Goal: Obtain resource: Download file/media

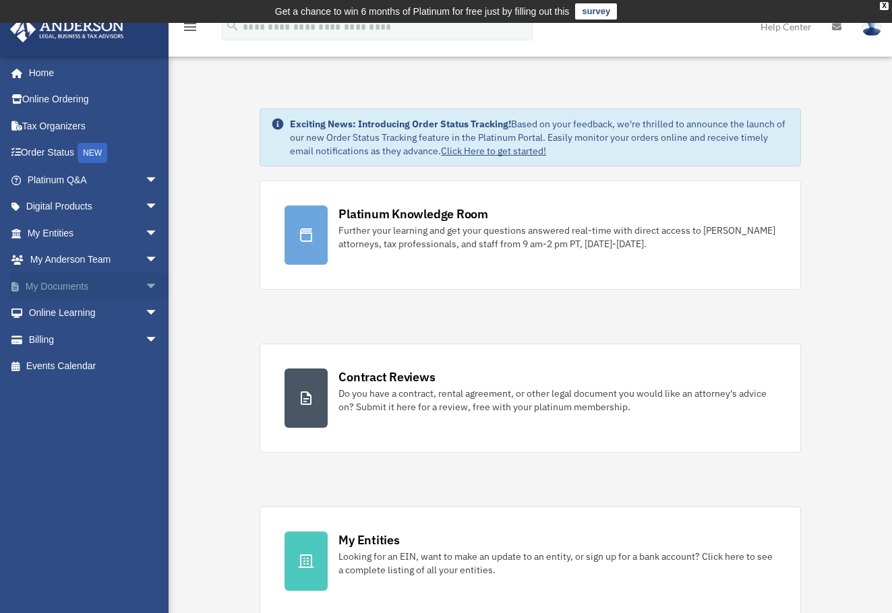
click at [145, 284] on span "arrow_drop_down" at bounding box center [158, 287] width 27 height 28
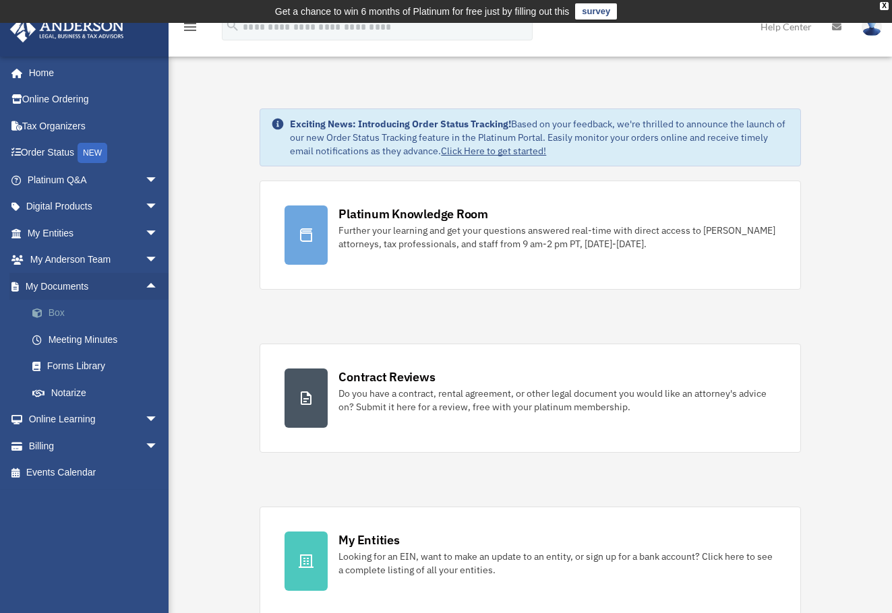
click at [59, 310] on link "Box" at bounding box center [99, 313] width 160 height 27
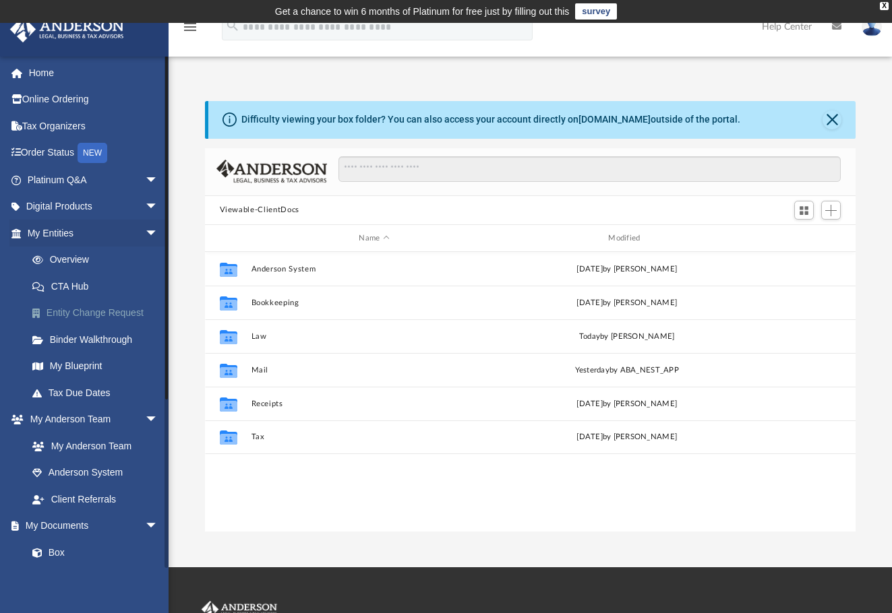
scroll to position [297, 640]
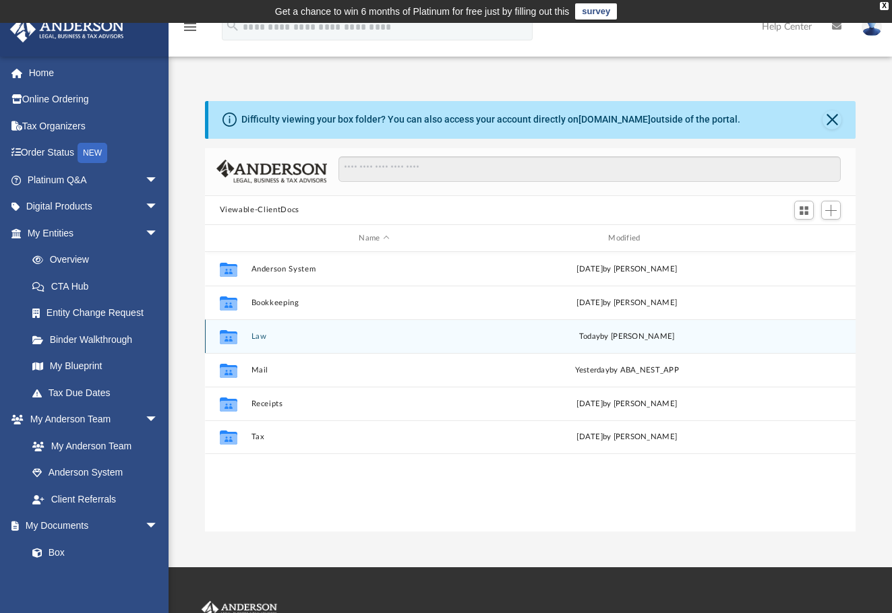
click at [239, 342] on icon "Collaborated Folder" at bounding box center [228, 337] width 22 height 22
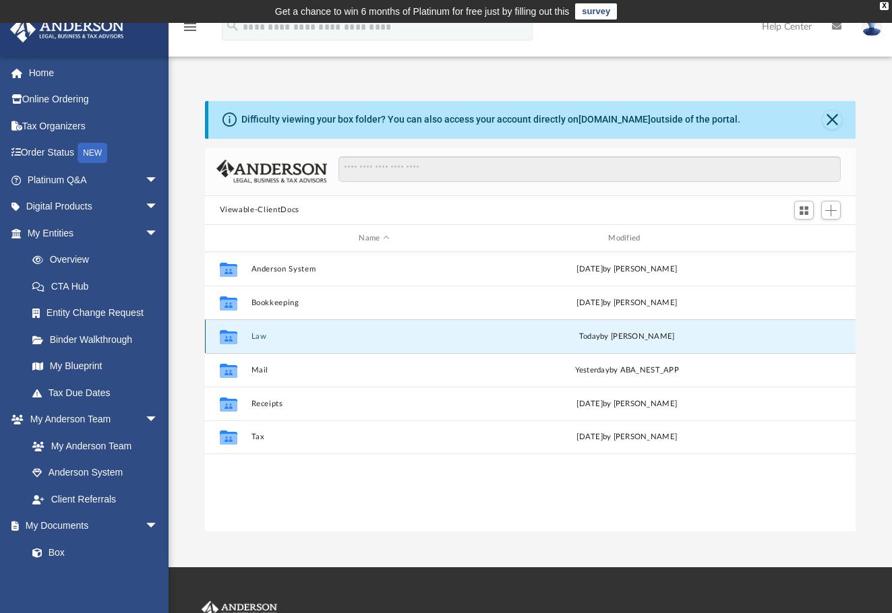
click at [230, 338] on icon "grid" at bounding box center [228, 337] width 18 height 14
click at [261, 340] on button "Law" at bounding box center [374, 336] width 247 height 9
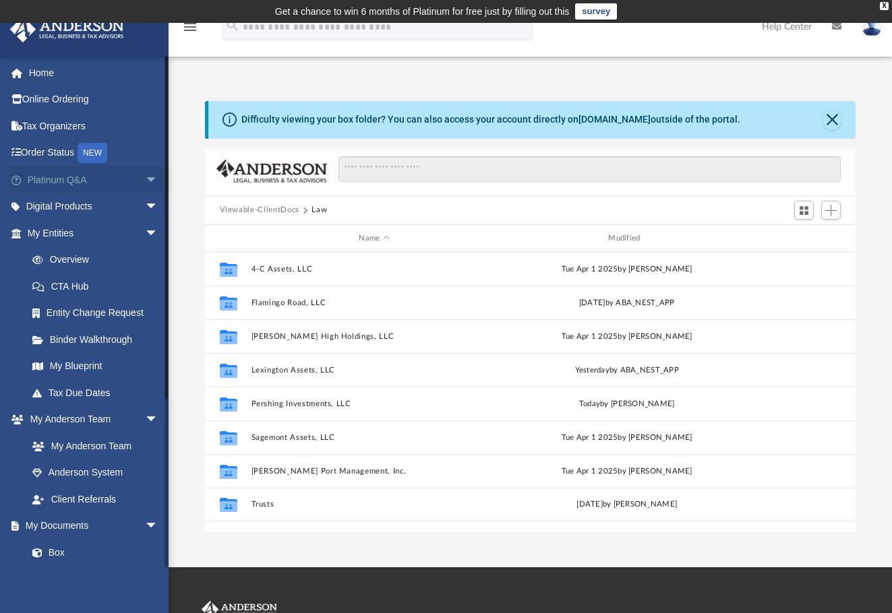
click at [145, 178] on span "arrow_drop_down" at bounding box center [158, 180] width 27 height 28
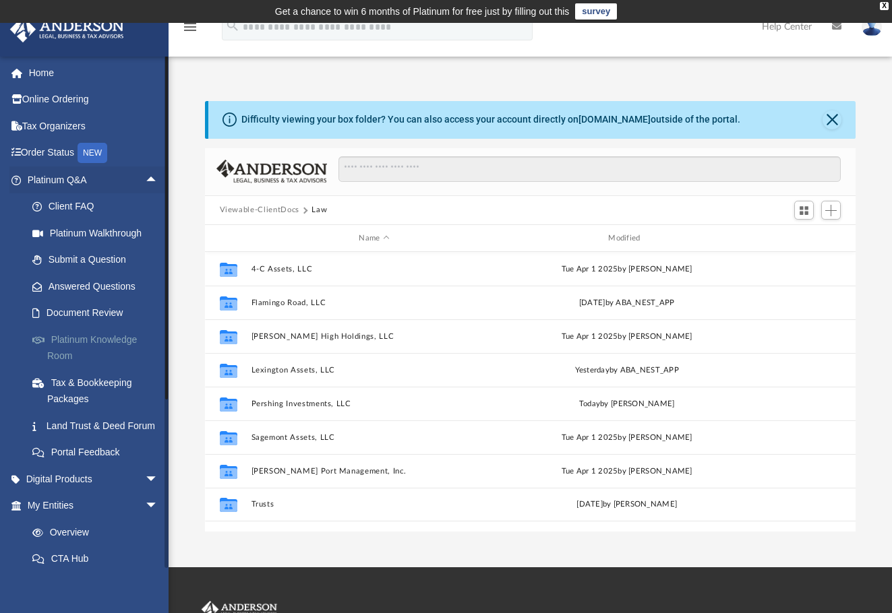
click at [81, 342] on link "Platinum Knowledge Room" at bounding box center [99, 347] width 160 height 43
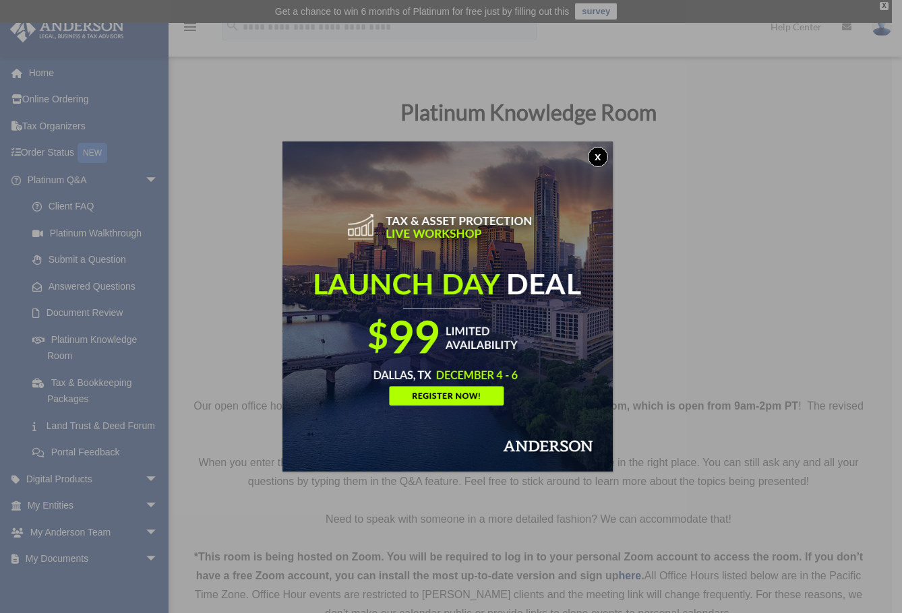
click at [593, 152] on button "x" at bounding box center [598, 157] width 20 height 20
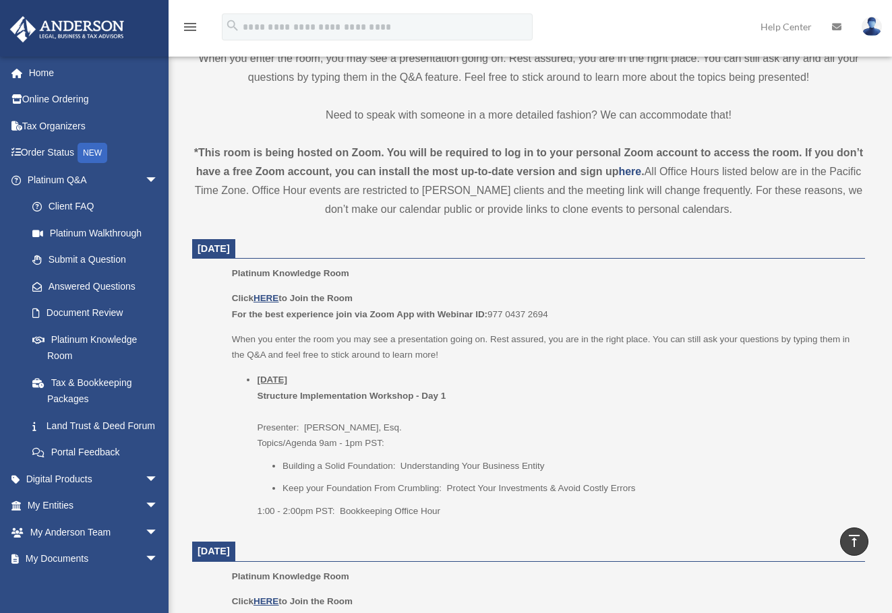
scroll to position [202, 0]
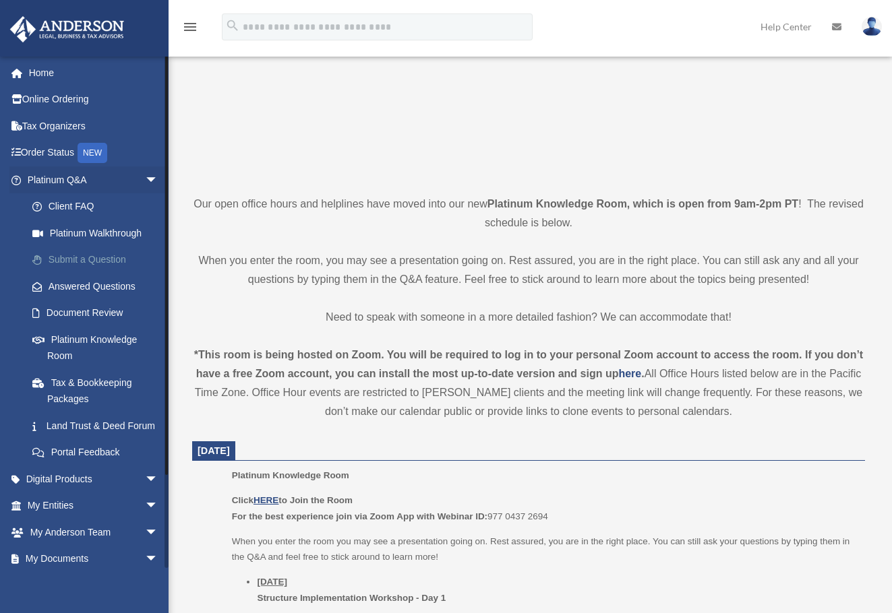
click at [106, 262] on link "Submit a Question" at bounding box center [99, 260] width 160 height 27
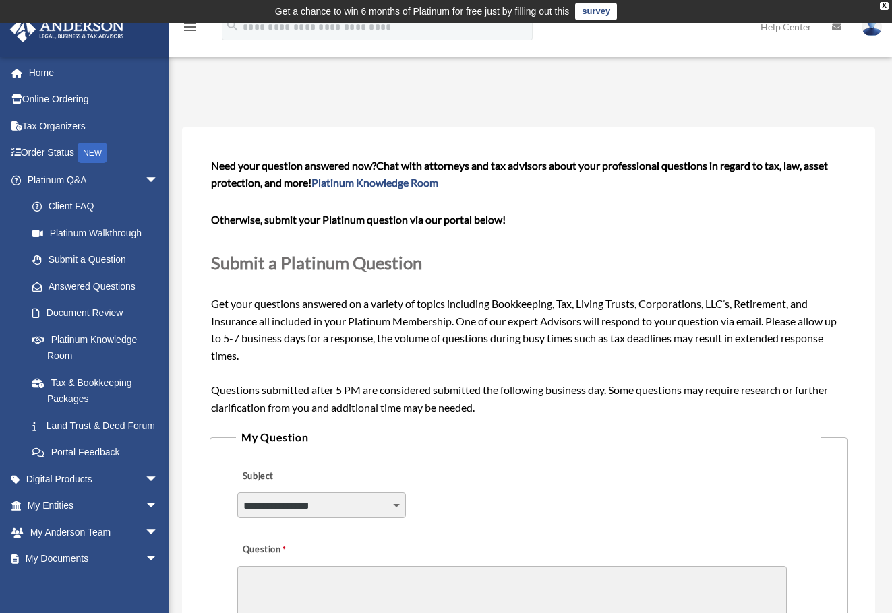
scroll to position [67, 0]
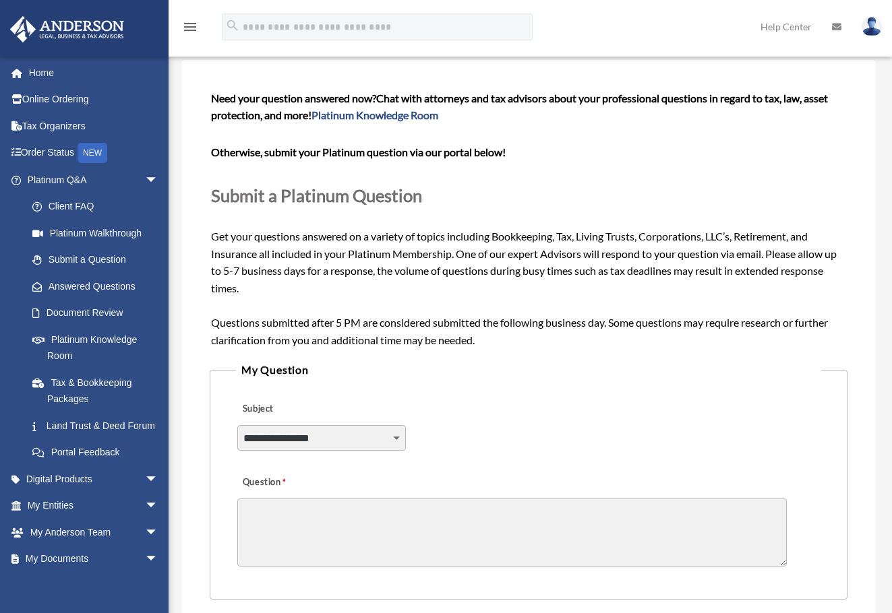
click at [394, 438] on select "**********" at bounding box center [321, 438] width 168 height 26
select select "******"
click at [237, 425] on select "**********" at bounding box center [321, 438] width 168 height 26
click at [354, 509] on textarea "Question" at bounding box center [511, 533] width 549 height 68
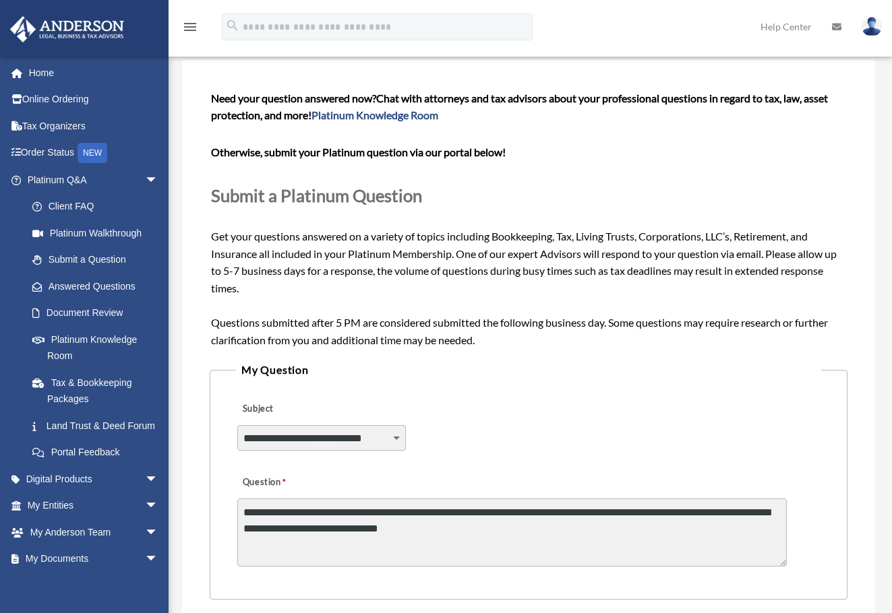
drag, startPoint x: 454, startPoint y: 531, endPoint x: 539, endPoint y: 531, distance: 84.9
click at [539, 531] on textarea "**********" at bounding box center [511, 533] width 549 height 68
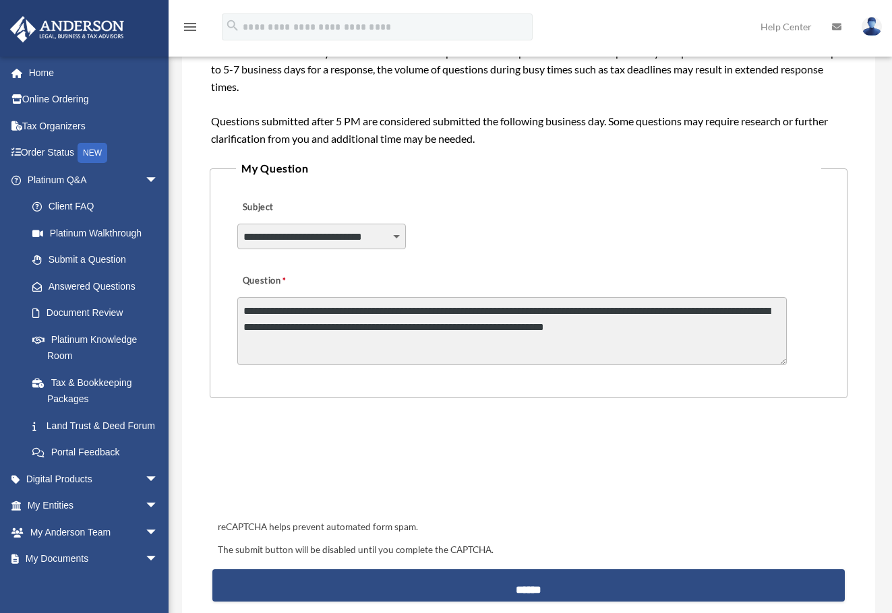
scroll to position [270, 0]
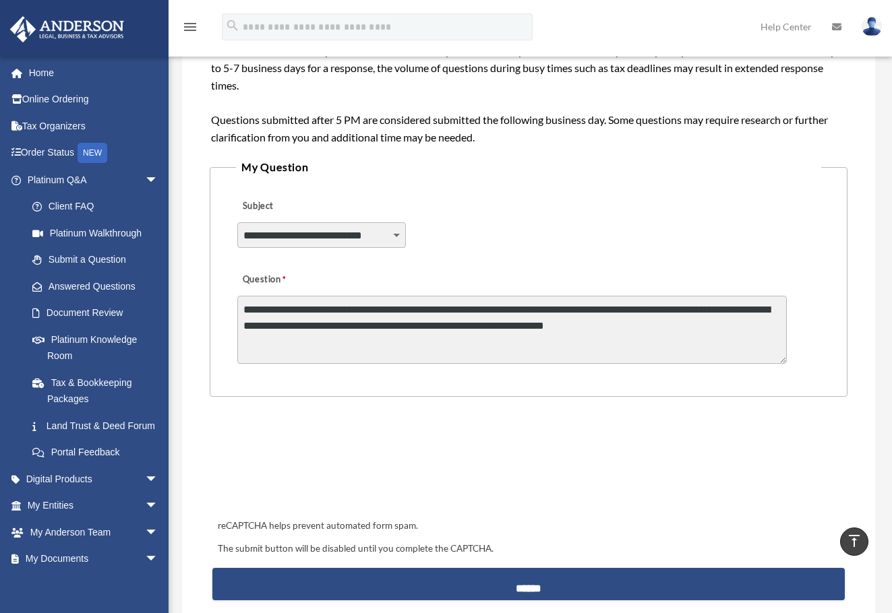
drag, startPoint x: 731, startPoint y: 332, endPoint x: 242, endPoint y: 309, distance: 489.2
click at [242, 309] on textarea "**********" at bounding box center [511, 330] width 549 height 68
type textarea "**********"
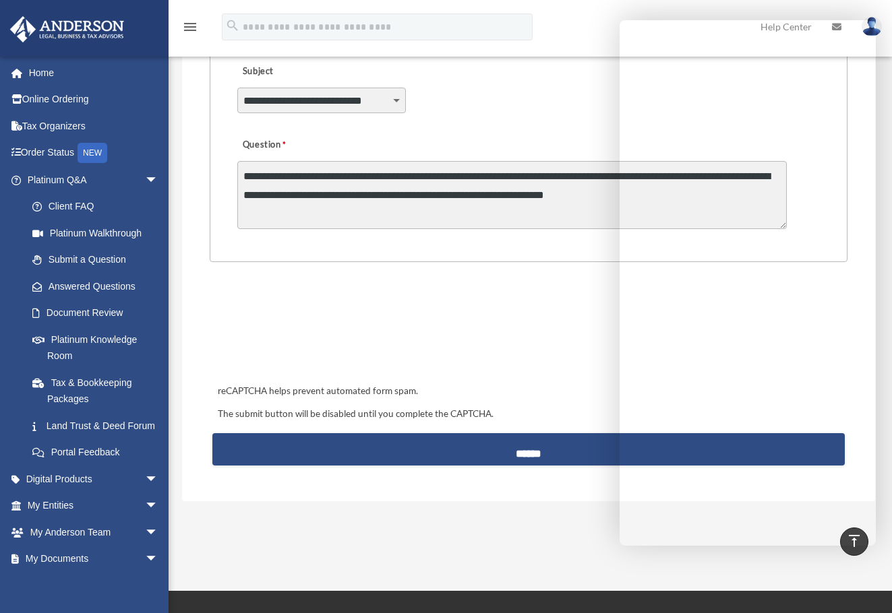
scroll to position [607, 0]
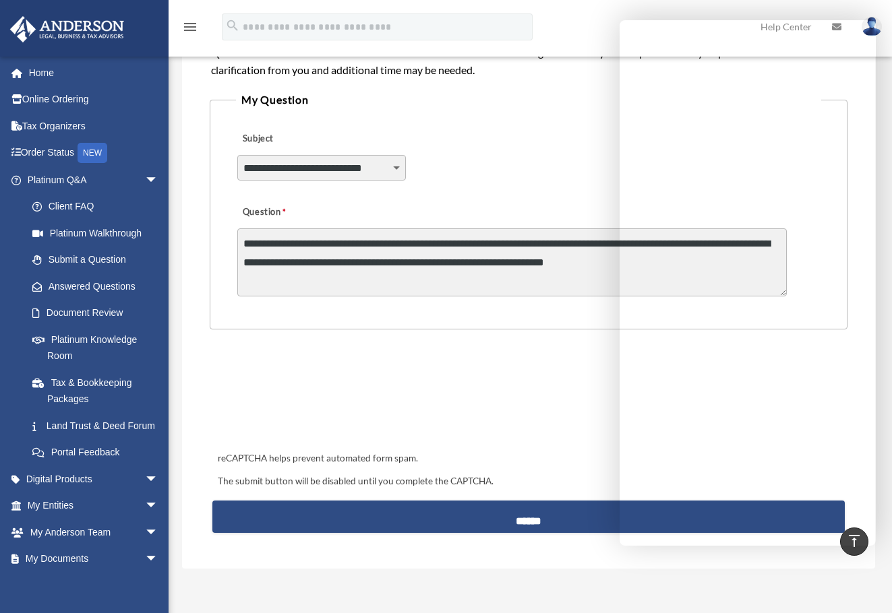
scroll to position [68, 0]
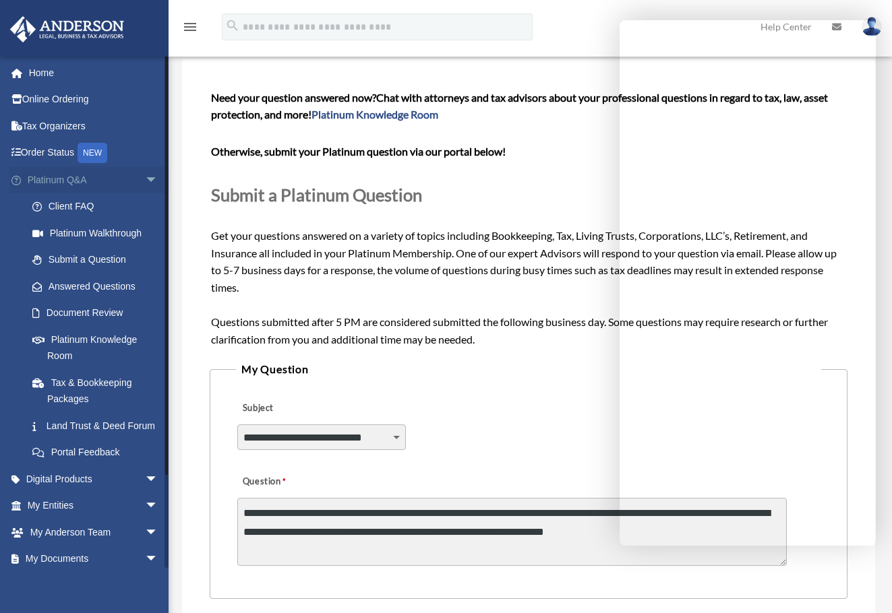
click at [145, 178] on span "arrow_drop_down" at bounding box center [158, 180] width 27 height 28
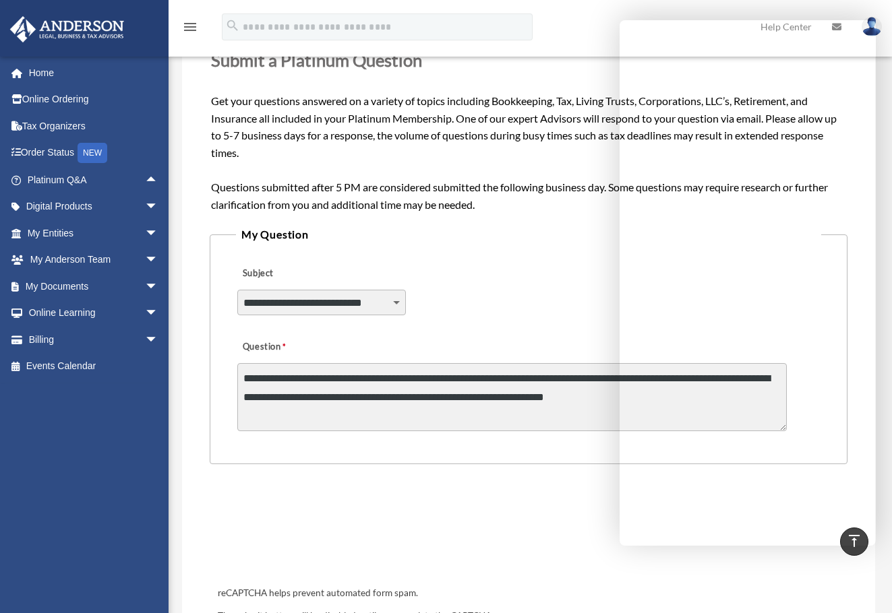
scroll to position [338, 0]
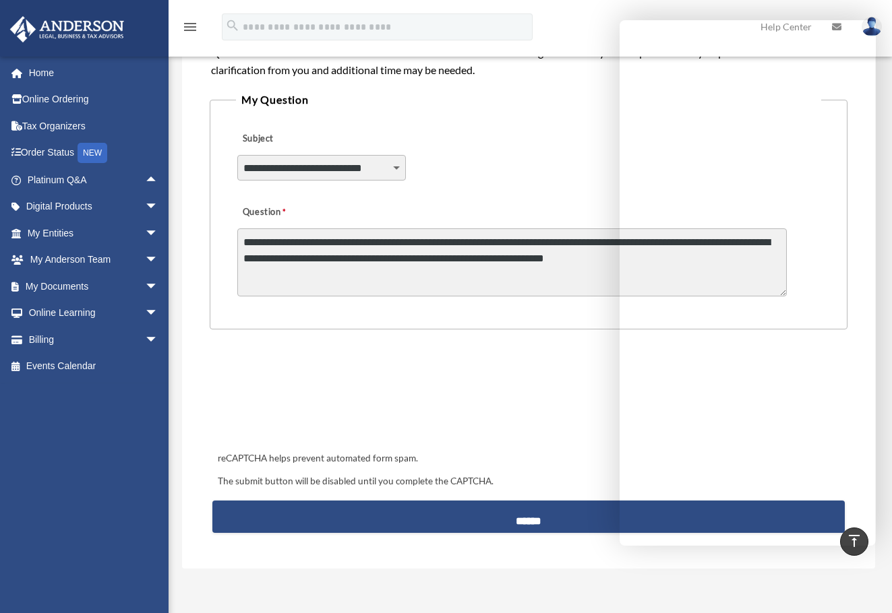
click at [510, 280] on textarea "**********" at bounding box center [511, 262] width 549 height 68
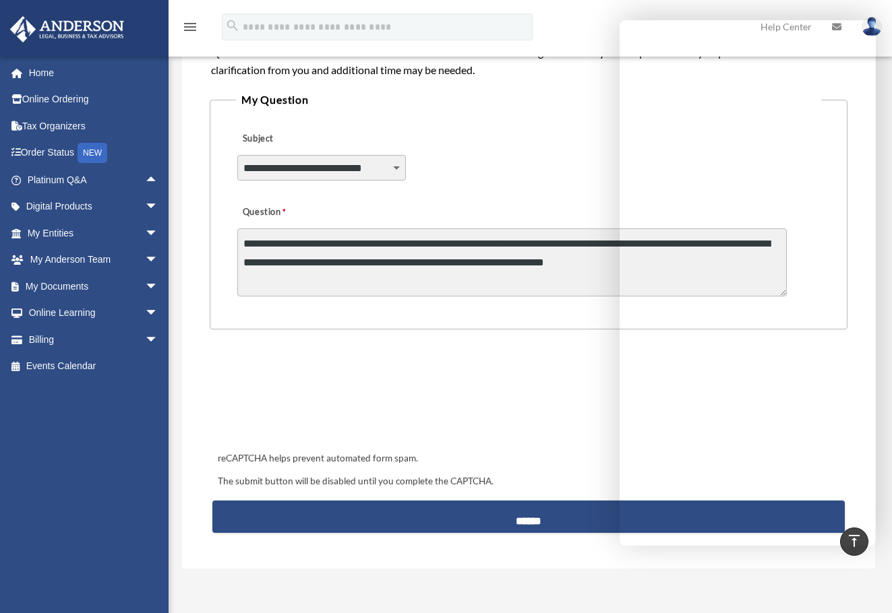
click at [565, 30] on div "menu search Site Menu add jchin1776@hotmail.com My Profile Reset Password Logou…" at bounding box center [445, 33] width 871 height 46
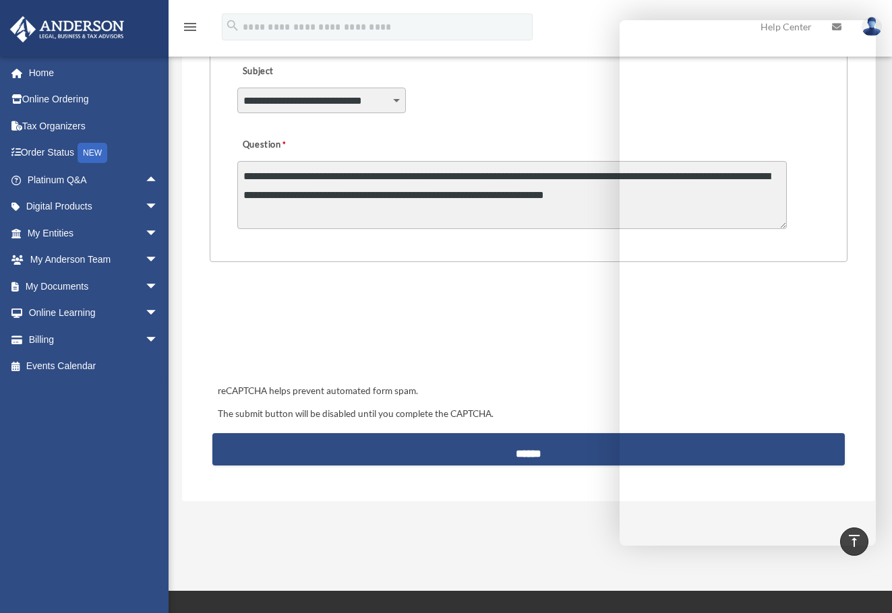
scroll to position [472, 0]
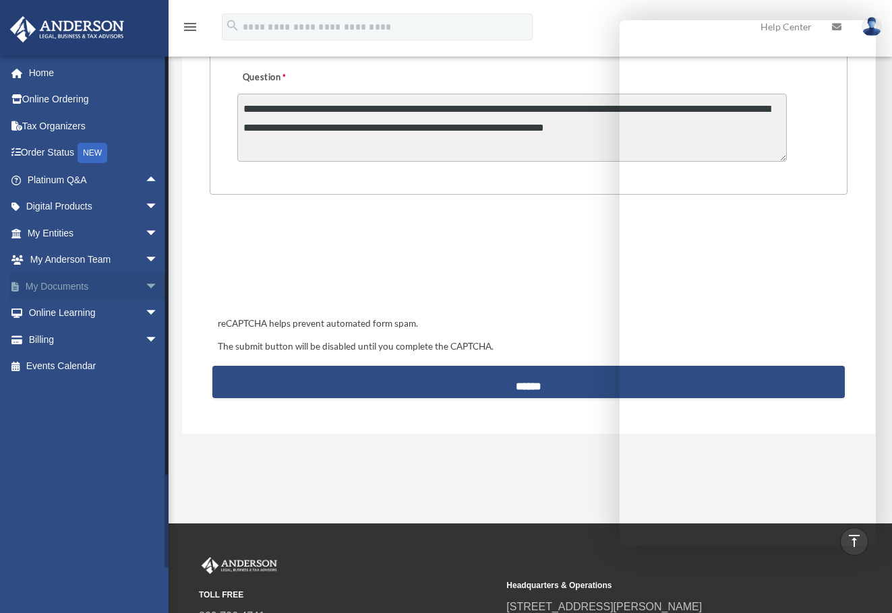
click at [145, 282] on span "arrow_drop_down" at bounding box center [158, 287] width 27 height 28
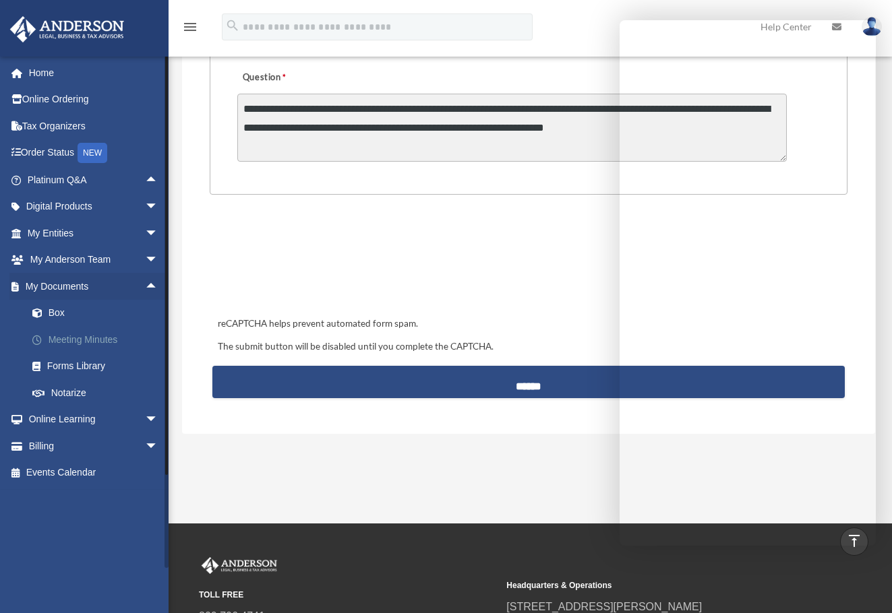
click at [82, 338] on link "Meeting Minutes" at bounding box center [99, 339] width 160 height 27
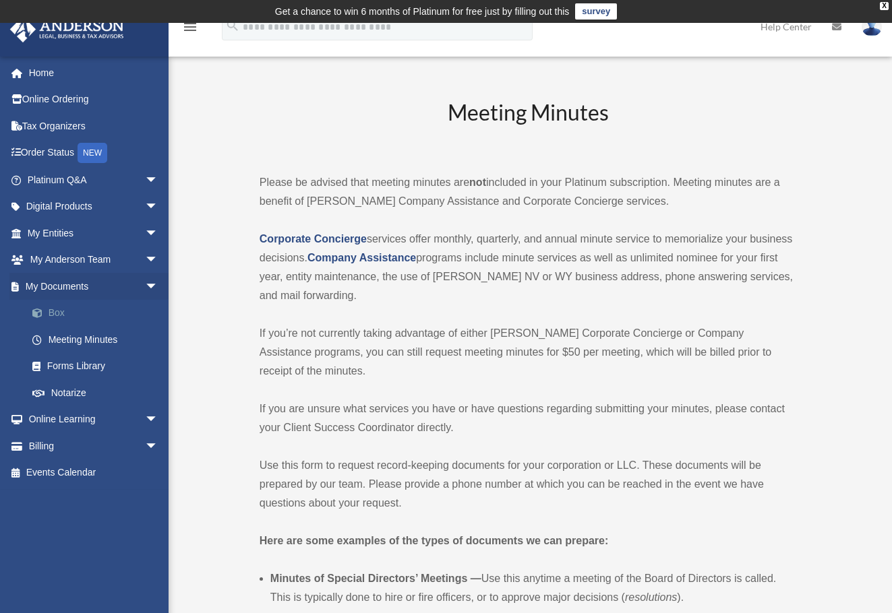
click at [60, 312] on link "Box" at bounding box center [99, 313] width 160 height 27
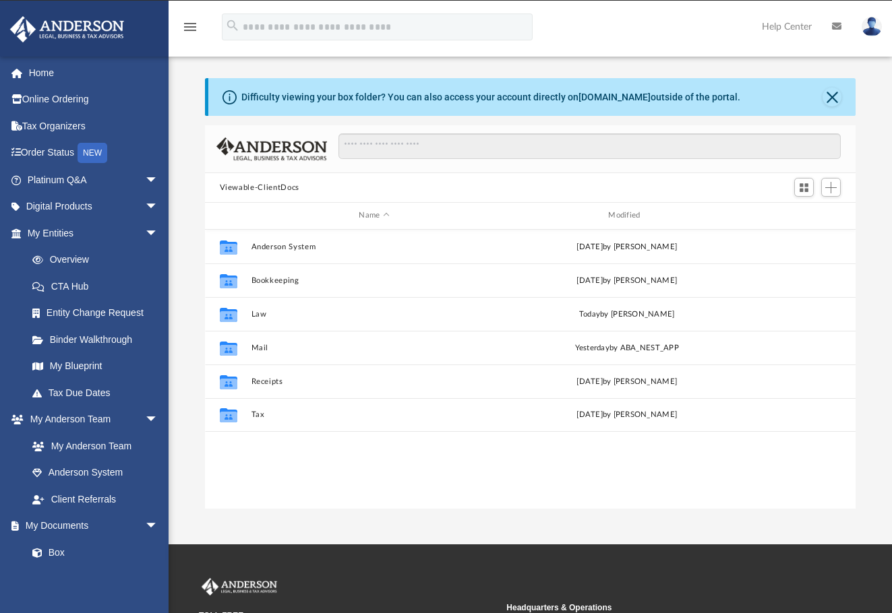
scroll to position [297, 640]
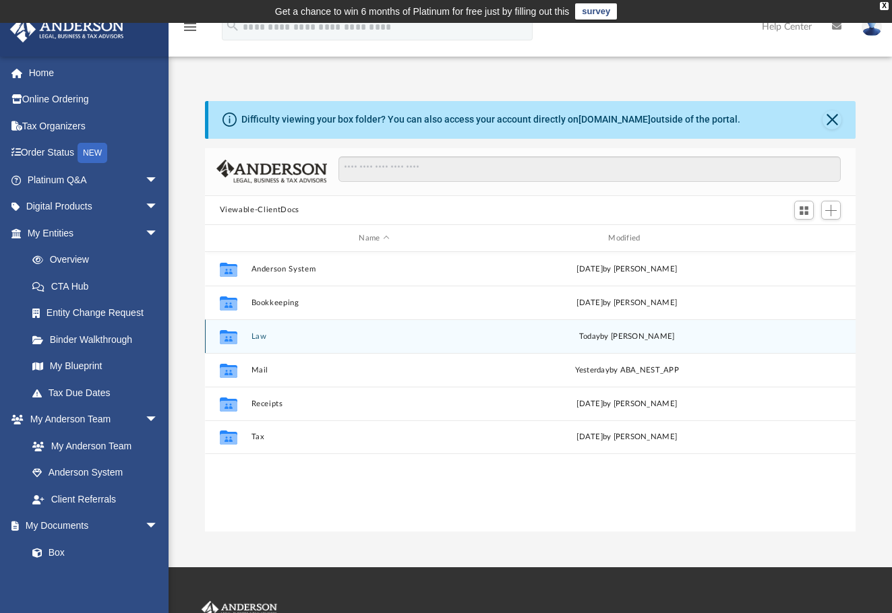
click at [259, 338] on button "Law" at bounding box center [374, 336] width 247 height 9
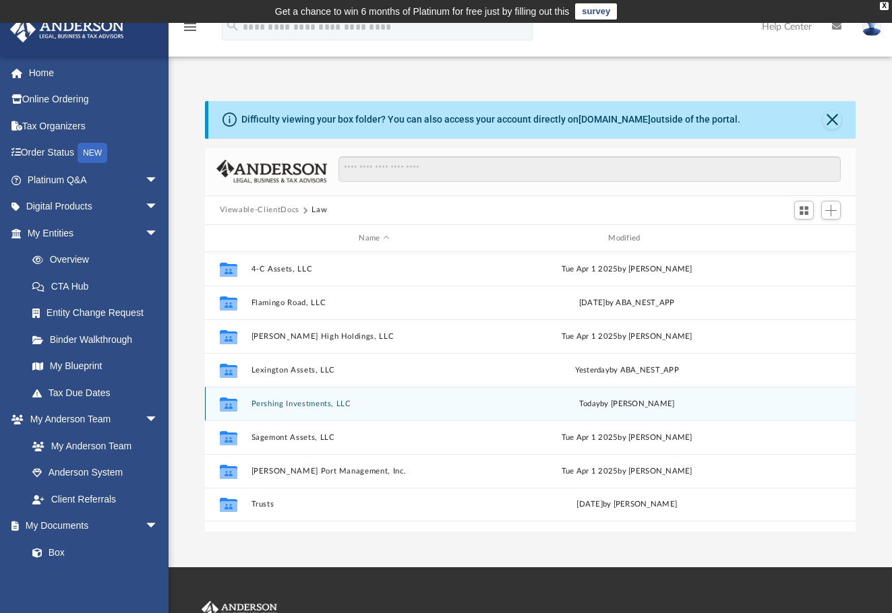
click at [311, 406] on button "Pershing Investments, LLC" at bounding box center [374, 404] width 247 height 9
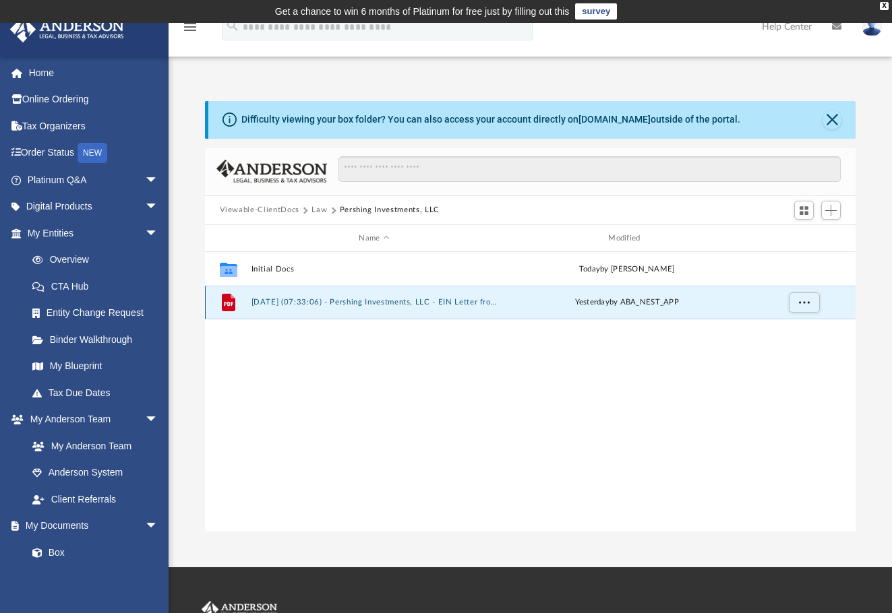
click at [268, 302] on button "[DATE] (07:33:06) - Pershing Investments, LLC - EIN Letter from IRS.pdf" at bounding box center [374, 303] width 247 height 9
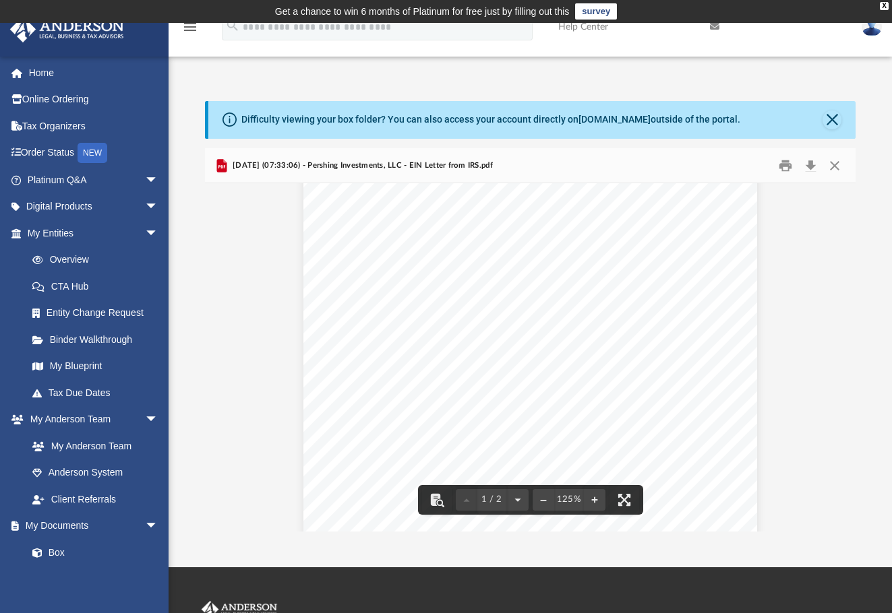
scroll to position [0, 0]
click at [832, 118] on button "Close" at bounding box center [831, 120] width 19 height 19
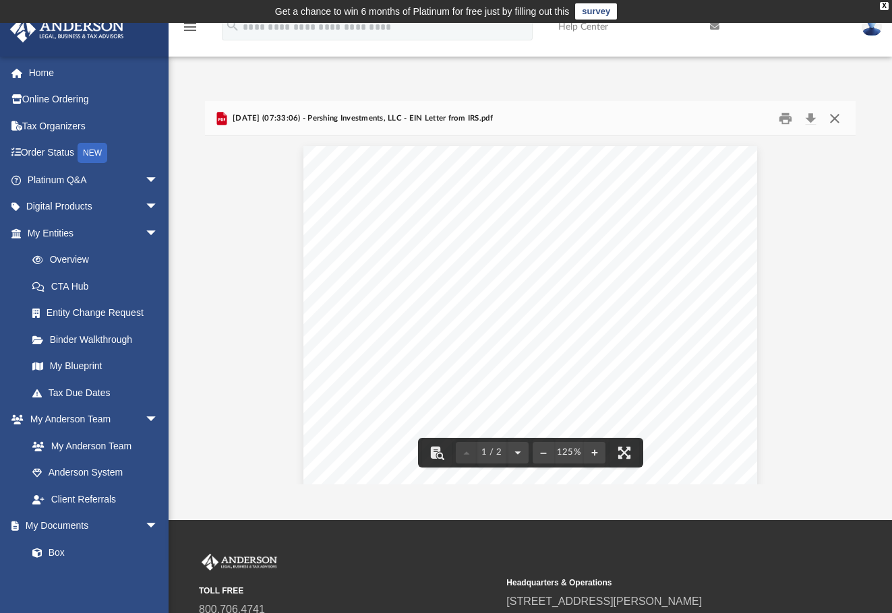
click at [834, 117] on button "Close" at bounding box center [834, 118] width 24 height 21
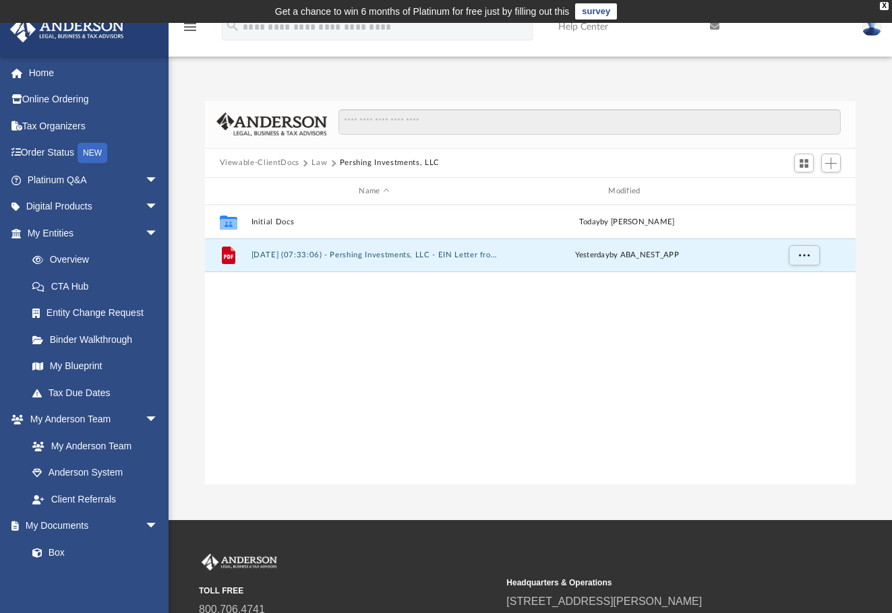
click at [318, 160] on button "Law" at bounding box center [319, 163] width 16 height 12
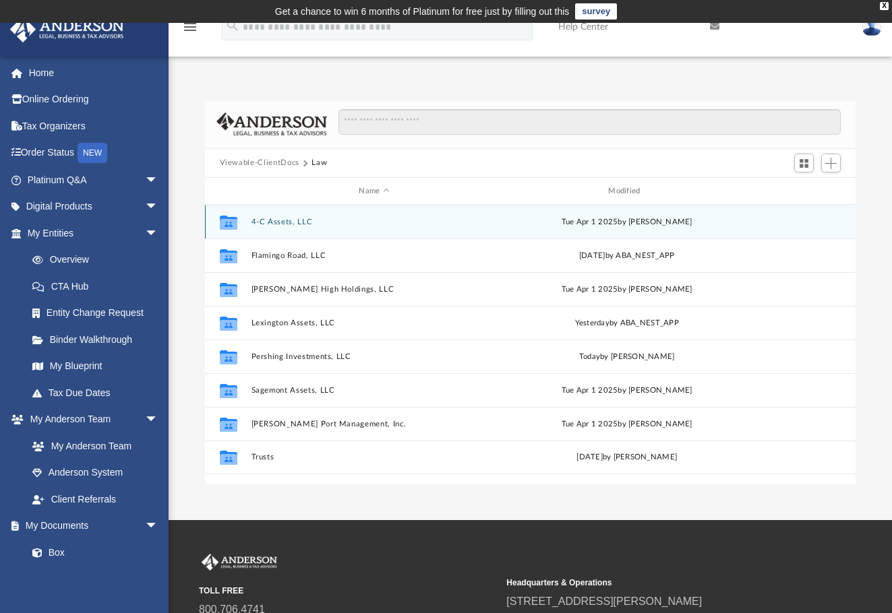
click at [287, 222] on button "4-C Assets, LLC" at bounding box center [374, 222] width 247 height 9
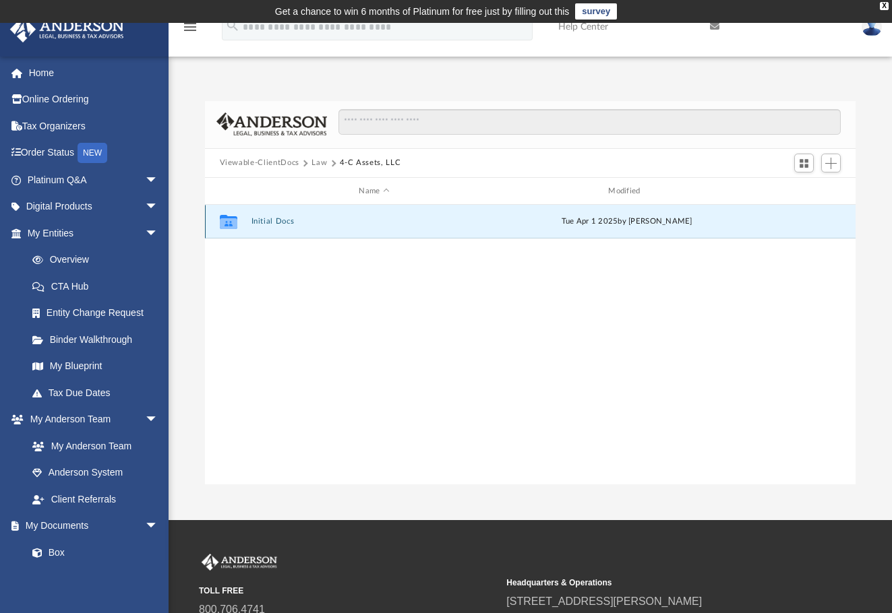
click at [283, 222] on button "Initial Docs" at bounding box center [374, 222] width 247 height 9
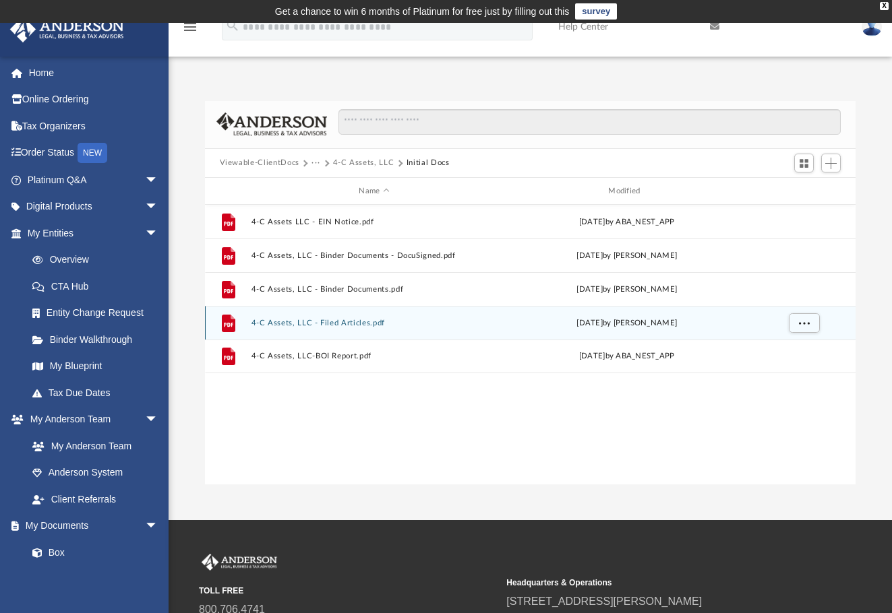
click at [355, 326] on button "4-C Assets, LLC - Filed Articles.pdf" at bounding box center [374, 323] width 247 height 9
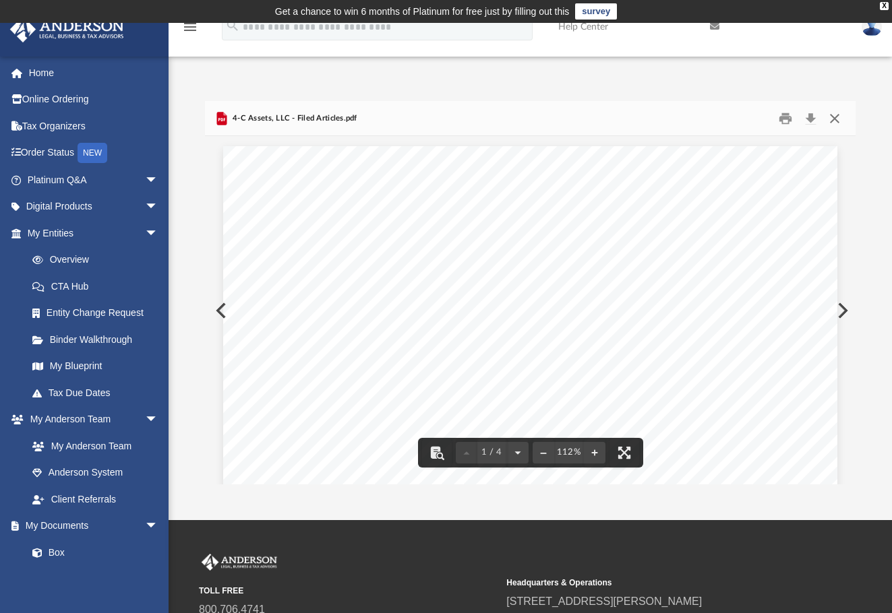
click at [834, 115] on button "Close" at bounding box center [834, 118] width 24 height 21
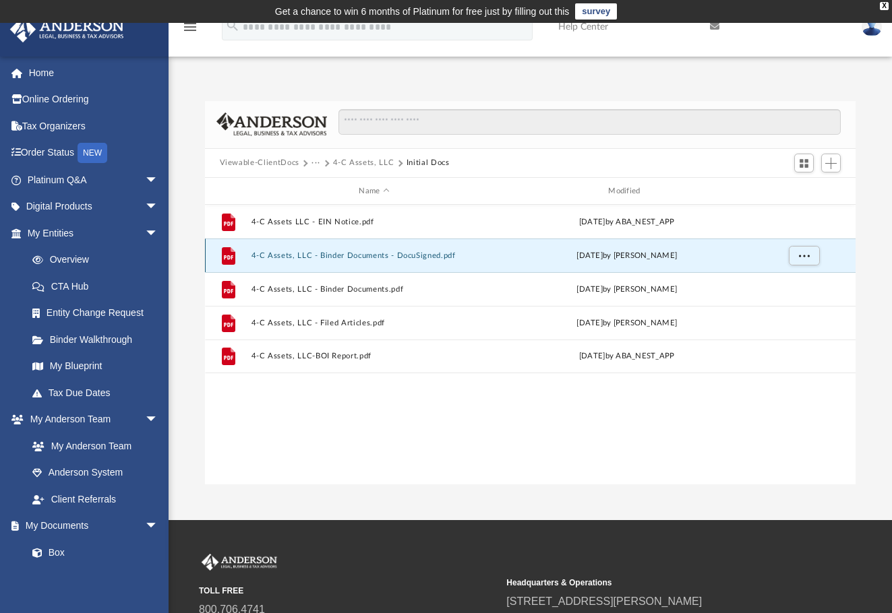
click at [342, 255] on button "4-C Assets, LLC - Binder Documents - DocuSigned.pdf" at bounding box center [374, 255] width 247 height 9
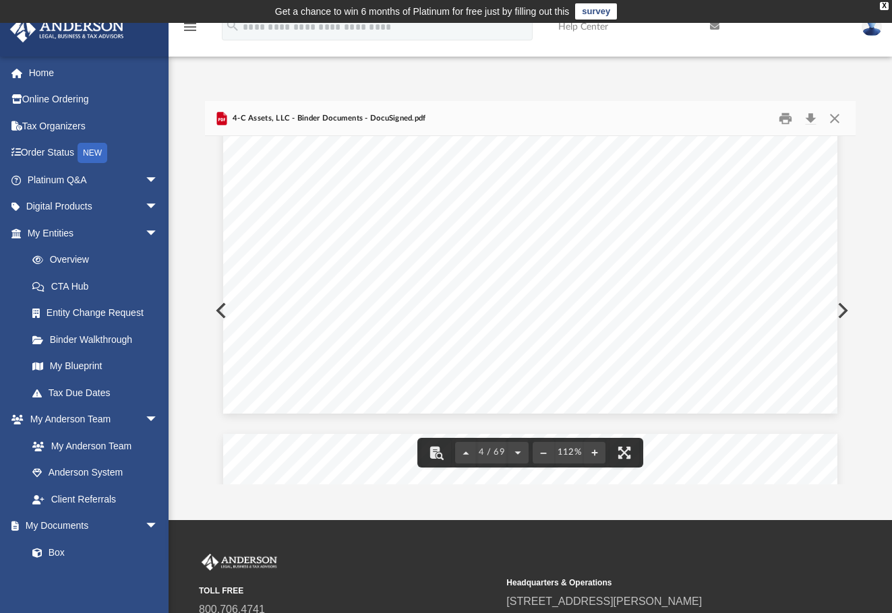
scroll to position [2426, 0]
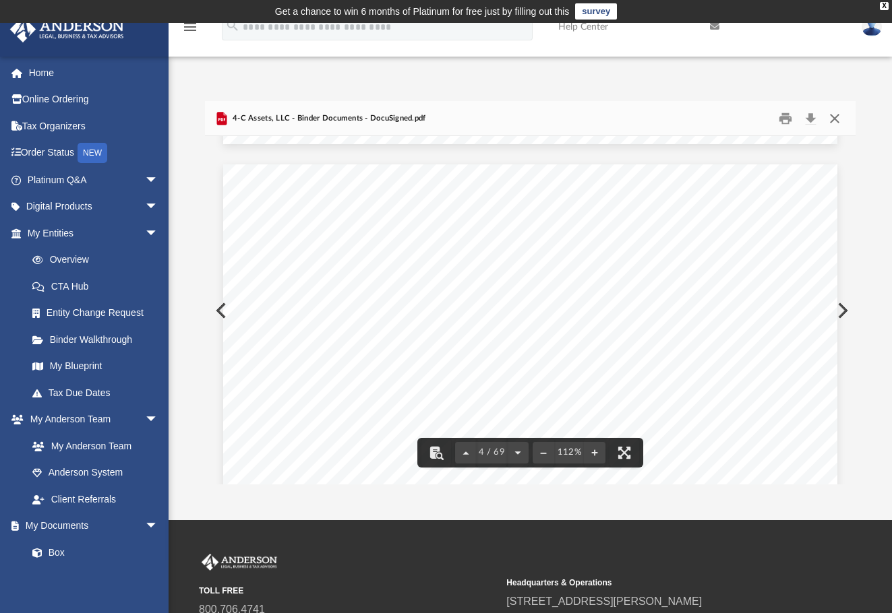
click at [837, 121] on button "Close" at bounding box center [834, 118] width 24 height 21
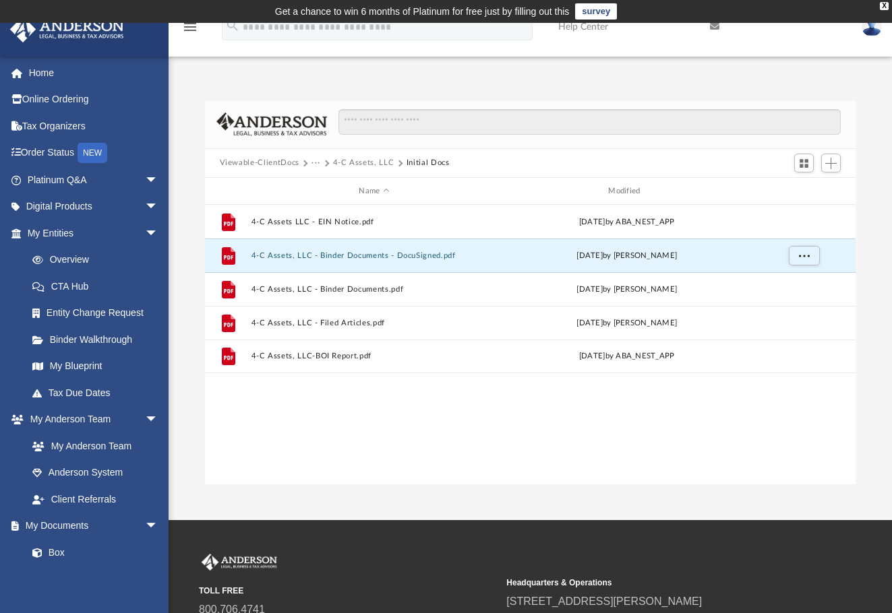
click at [317, 164] on button "···" at bounding box center [315, 163] width 9 height 12
click at [280, 164] on button "Viewable-ClientDocs" at bounding box center [260, 163] width 80 height 12
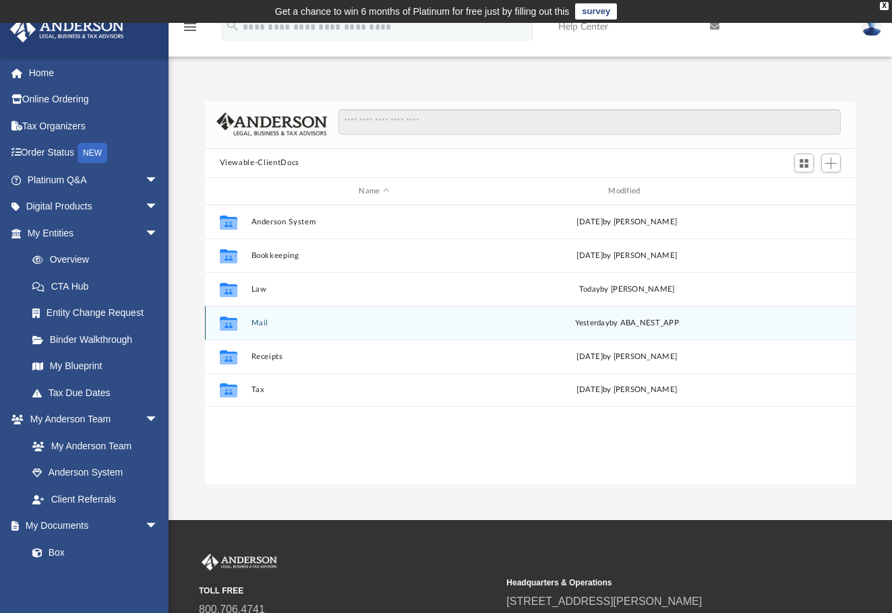
click at [239, 326] on div "Collaborated Folder" at bounding box center [228, 324] width 34 height 22
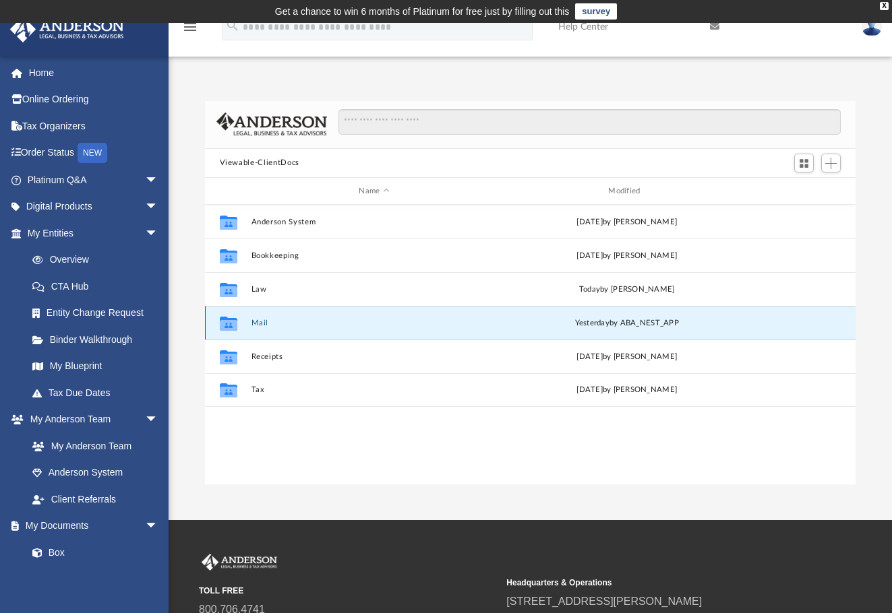
click at [249, 321] on div "Collaborated Folder Mail [DATE] by ABA_NEST_APP" at bounding box center [530, 323] width 651 height 34
click at [292, 322] on button "Mail" at bounding box center [374, 323] width 247 height 9
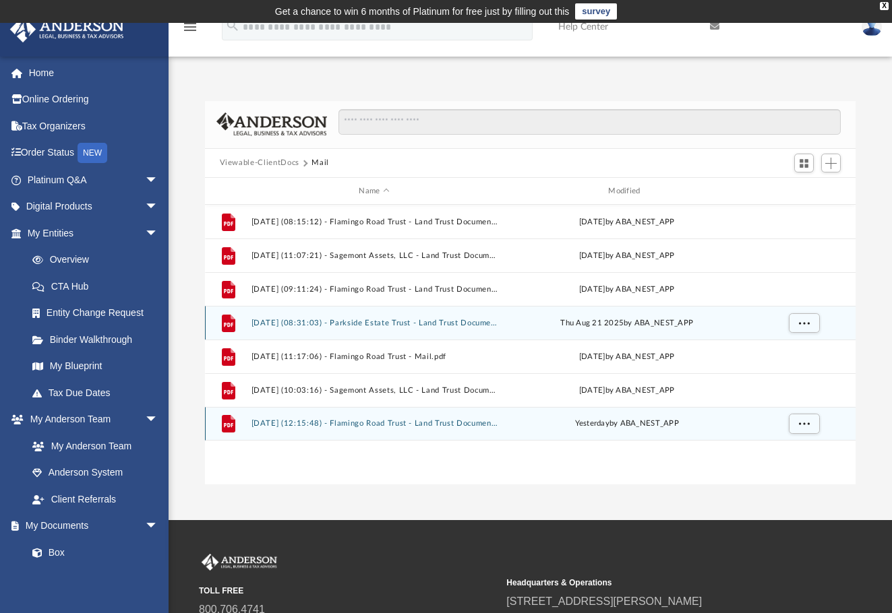
click at [373, 429] on div "File [DATE] (12:15:48) - Flamingo Road Trust - Land Trust Documents from Flamin…" at bounding box center [530, 424] width 651 height 34
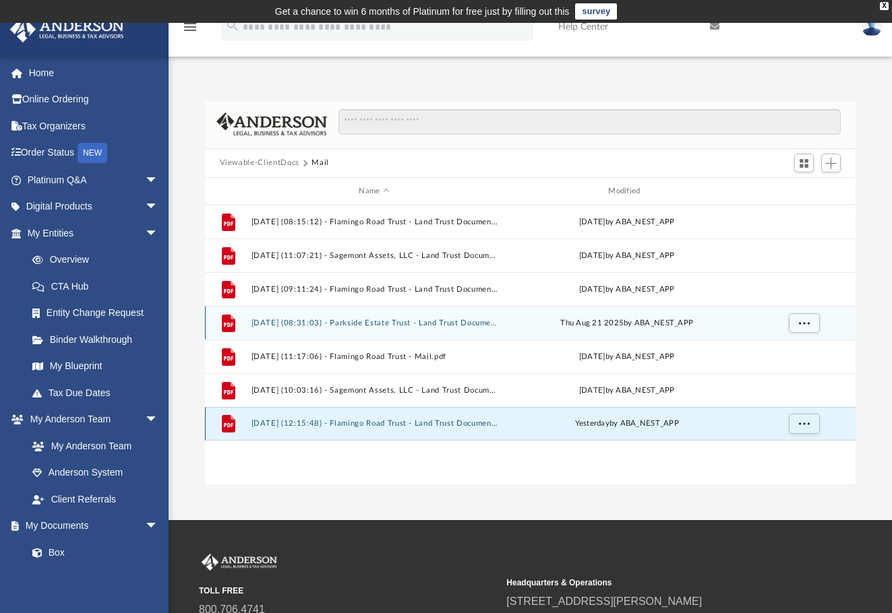
click at [364, 426] on button "[DATE] (12:15:48) - Flamingo Road Trust - Land Trust Documents from Flamingo Ri…" at bounding box center [374, 424] width 247 height 9
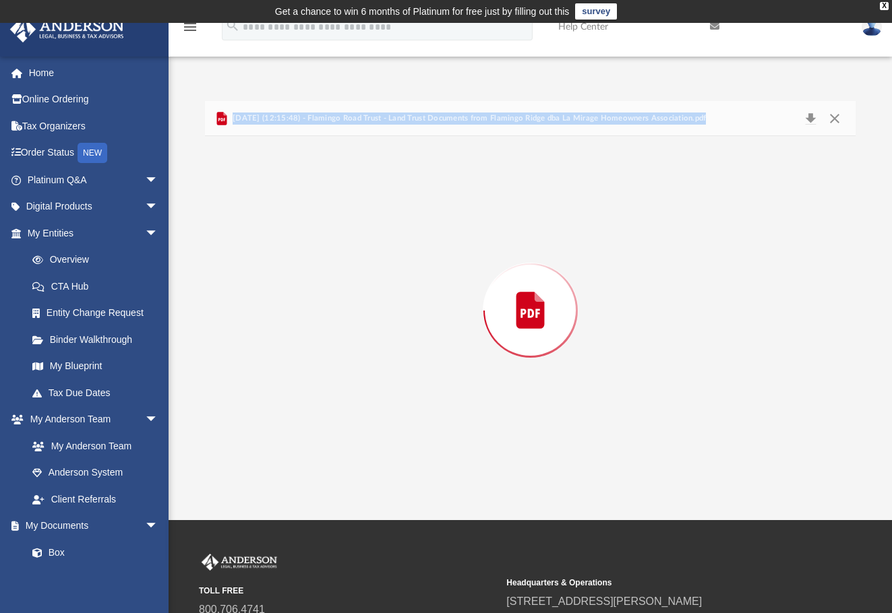
click at [364, 426] on div "Preview" at bounding box center [530, 310] width 651 height 348
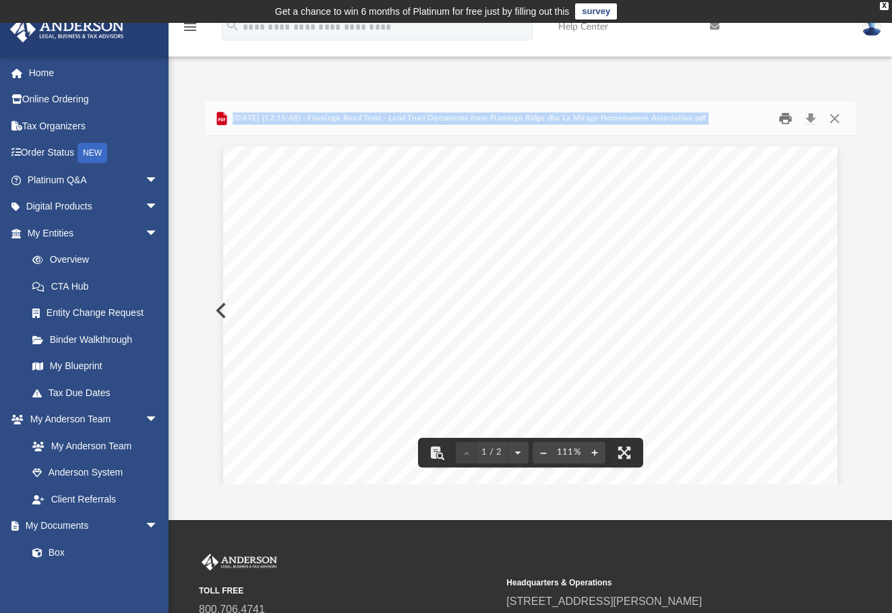
click at [782, 113] on button "Print" at bounding box center [785, 118] width 27 height 21
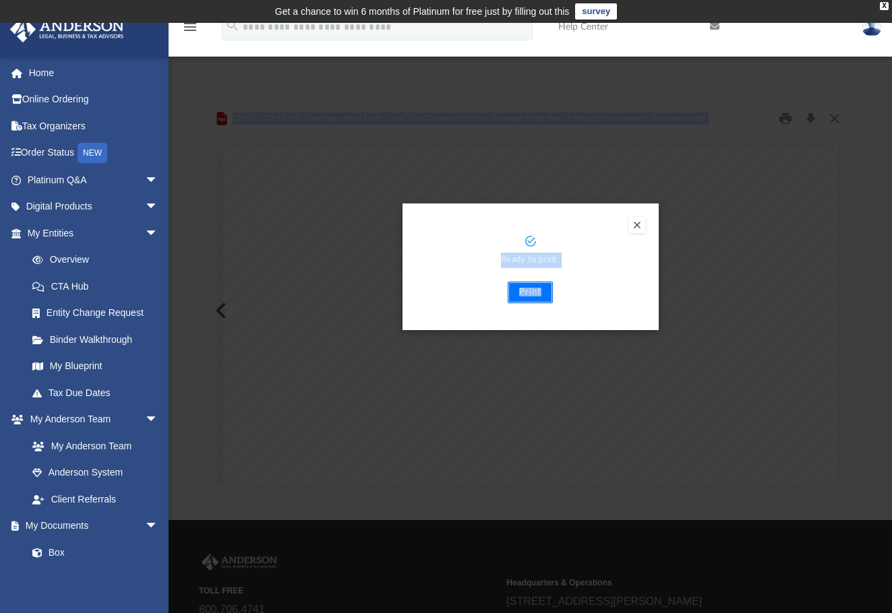
click at [534, 296] on button "Print" at bounding box center [529, 293] width 45 height 22
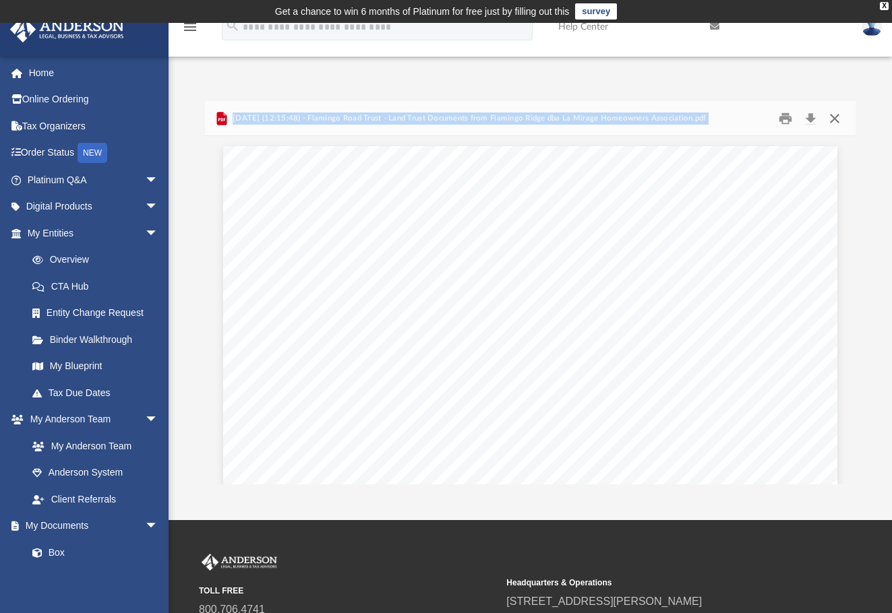
click at [834, 120] on button "Close" at bounding box center [834, 118] width 24 height 21
